Goal: Task Accomplishment & Management: Manage account settings

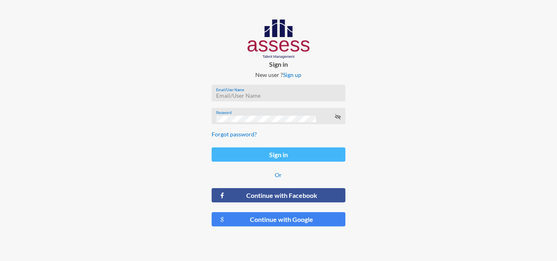
type input "[EMAIL_ADDRESS][DOMAIN_NAME]"
click at [322, 155] on button "Sign in" at bounding box center [278, 155] width 133 height 14
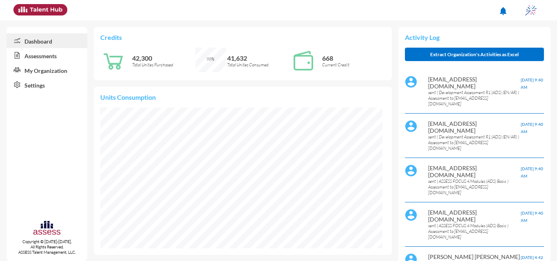
scroll to position [141, 282]
click at [51, 55] on link "Assessments" at bounding box center [47, 55] width 81 height 15
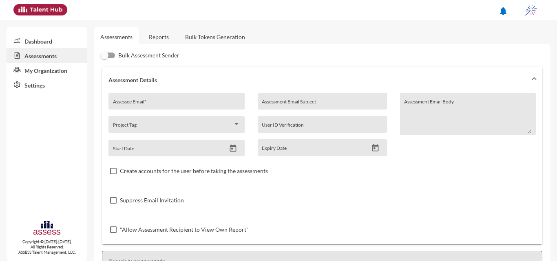
click at [146, 33] on link "Reports" at bounding box center [158, 37] width 33 height 20
